Goal: Task Accomplishment & Management: Manage account settings

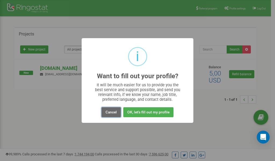
click at [110, 111] on button "Cancel" at bounding box center [110, 112] width 19 height 10
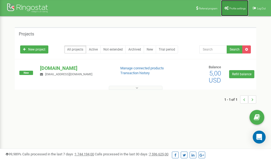
click at [235, 12] on link "Profile settings" at bounding box center [234, 8] width 27 height 16
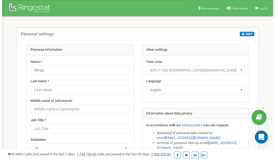
scroll to position [27, 0]
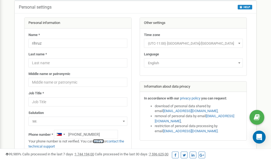
click at [101, 141] on link "verify it" at bounding box center [98, 141] width 11 height 4
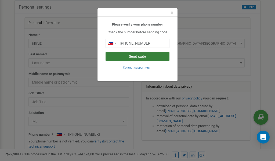
click at [137, 56] on button "Send code" at bounding box center [137, 56] width 64 height 9
